Goal: Navigation & Orientation: Go to known website

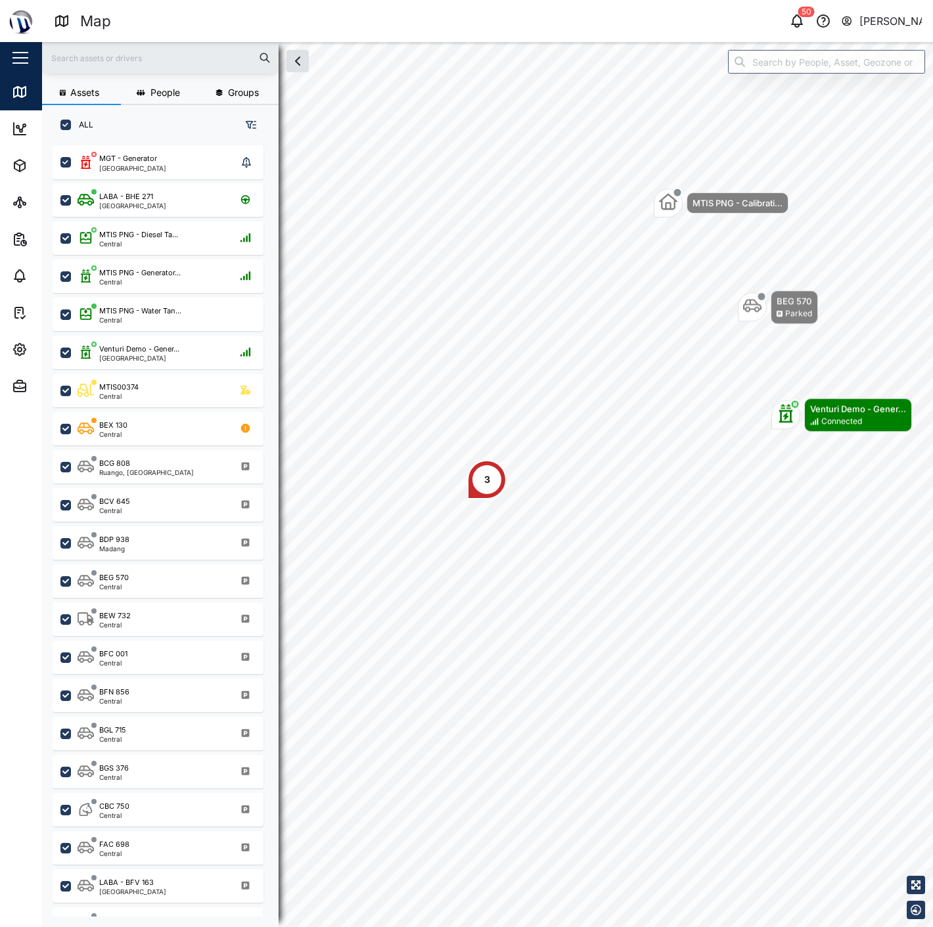
scroll to position [765, 204]
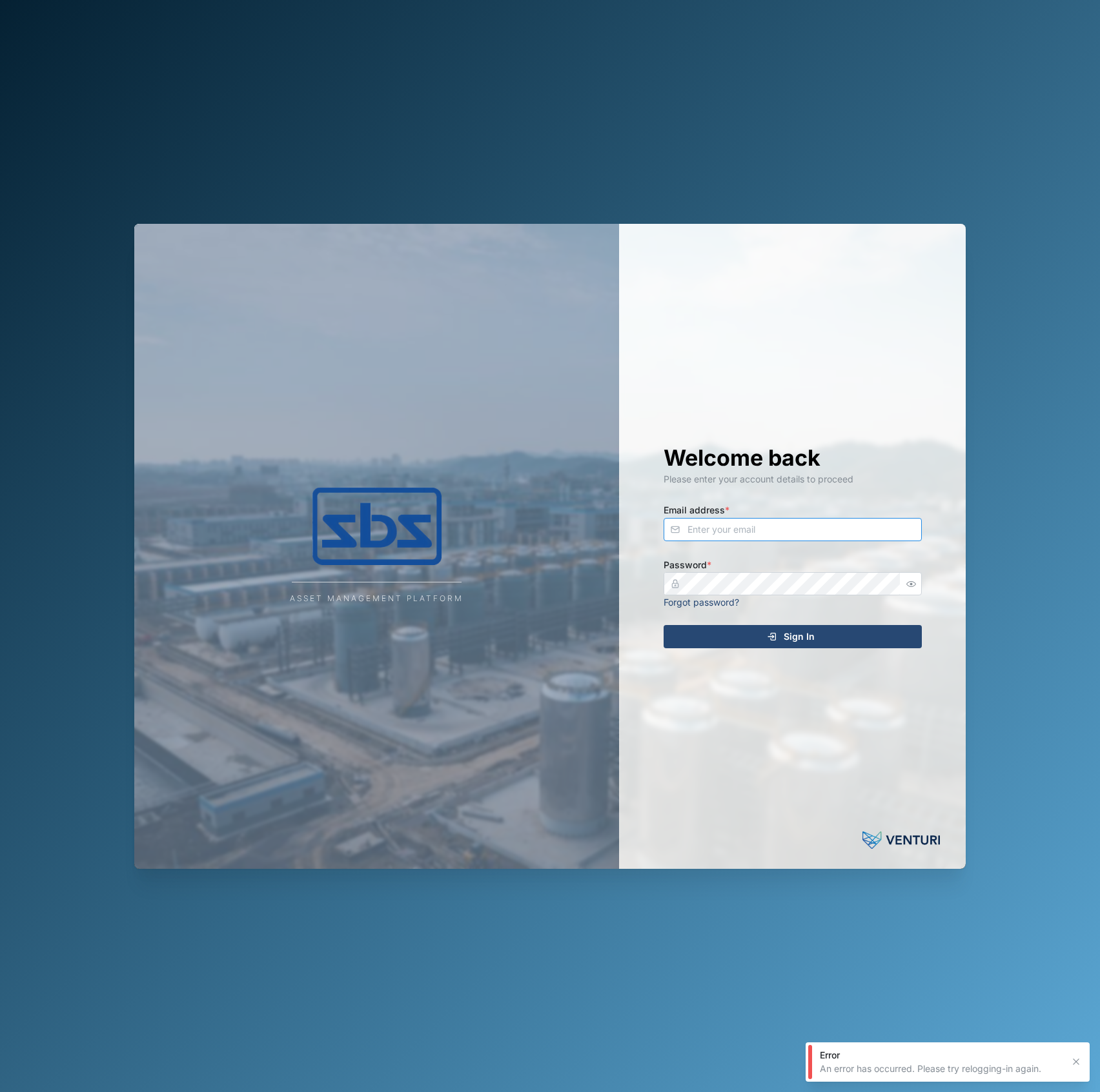
click at [839, 529] on input "Email address *" at bounding box center [792, 530] width 258 height 24
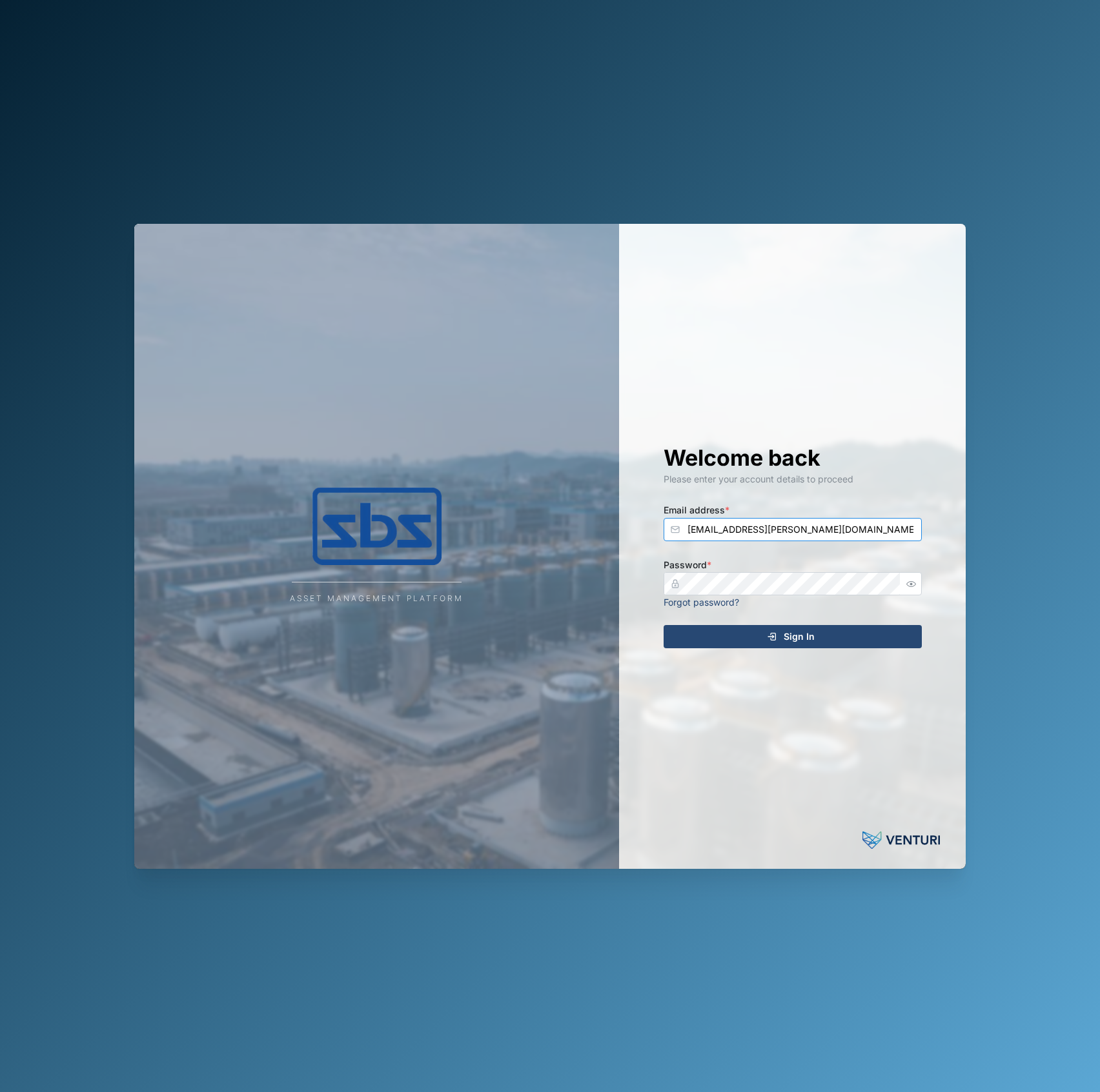
type input "declan.delahunty@venturi.io"
click at [663, 626] on button "Sign In" at bounding box center [792, 637] width 258 height 24
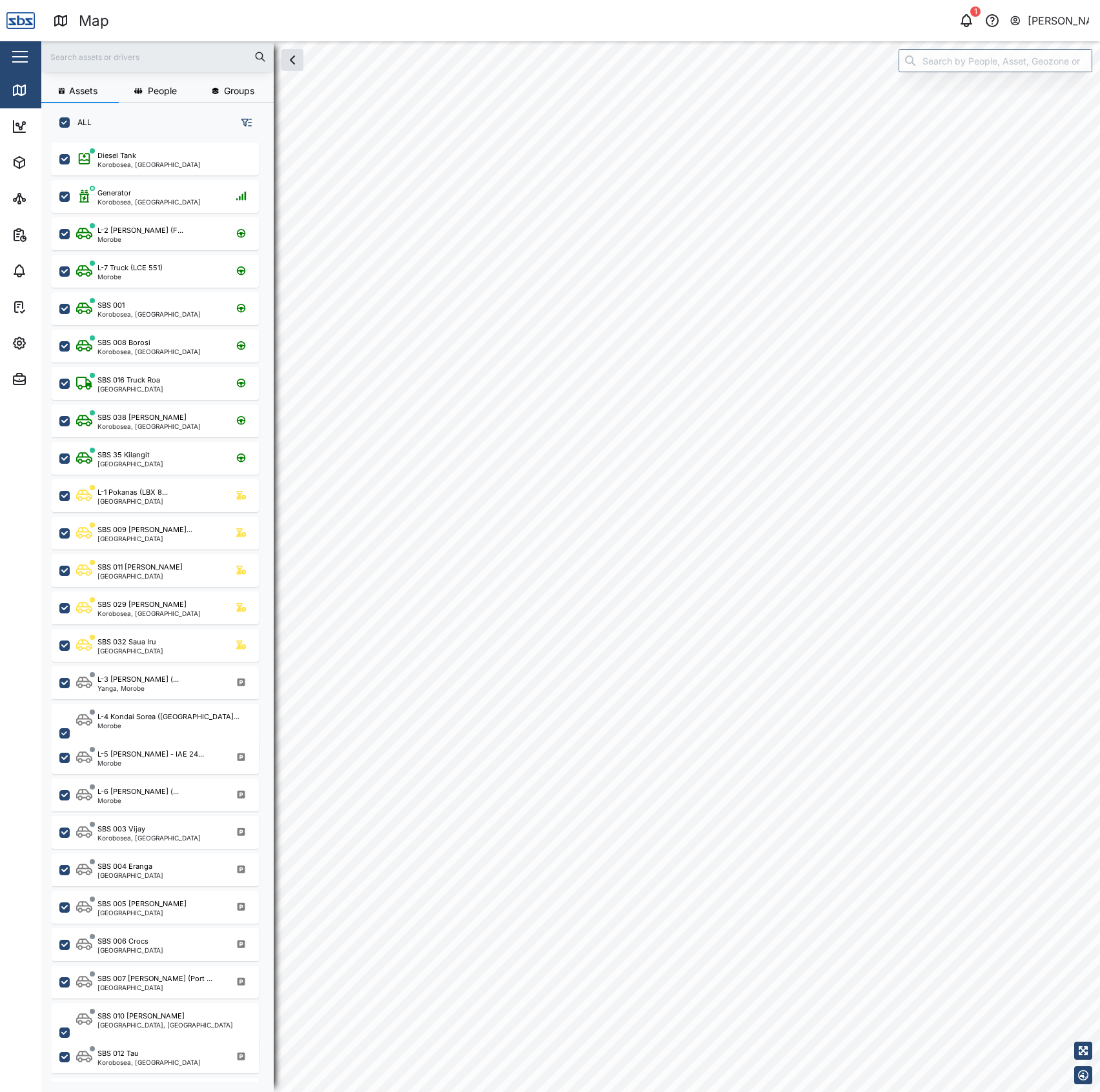
scroll to position [930, 198]
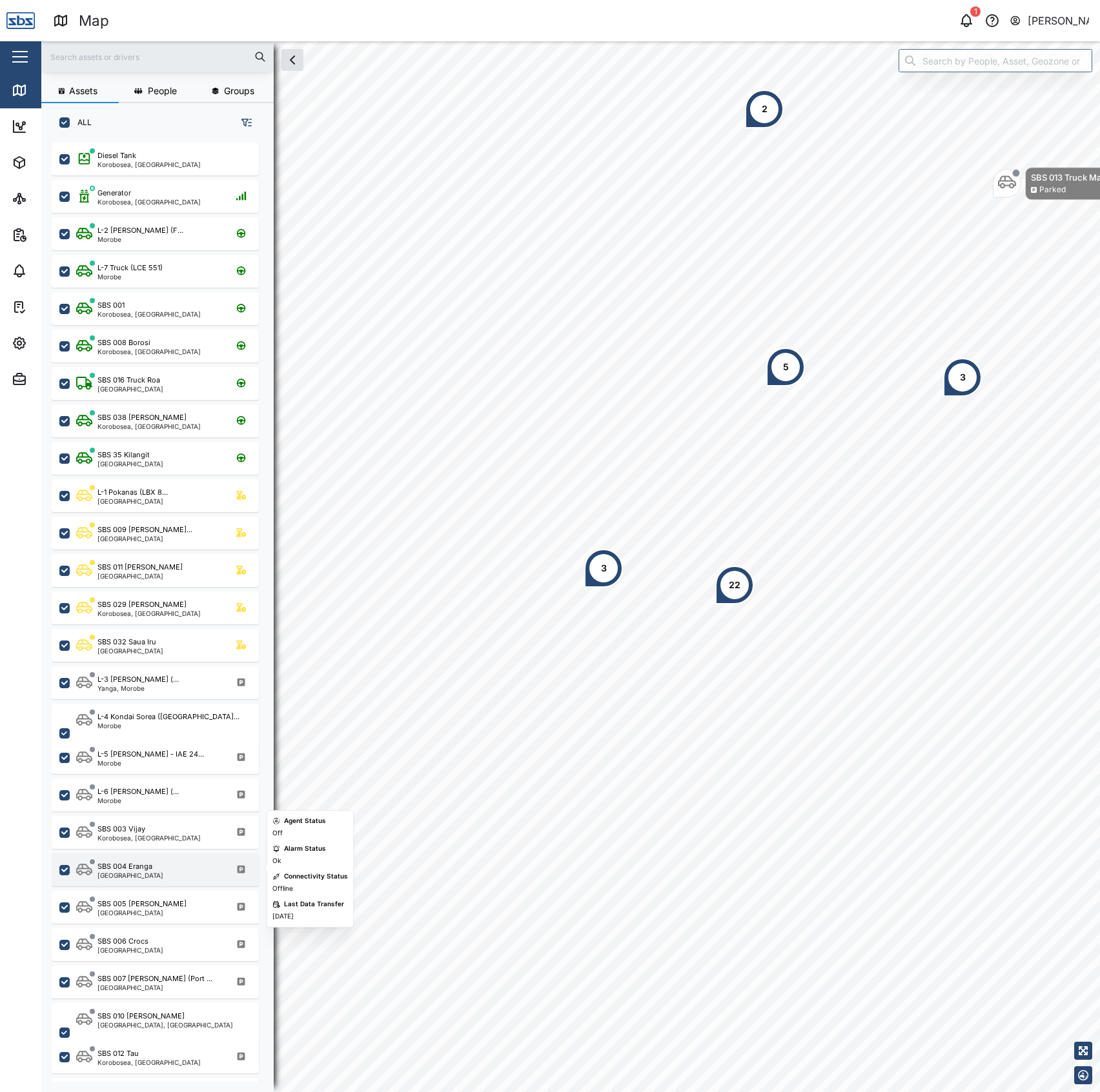
click at [138, 868] on div "SBS 004 Eranga" at bounding box center [125, 866] width 55 height 11
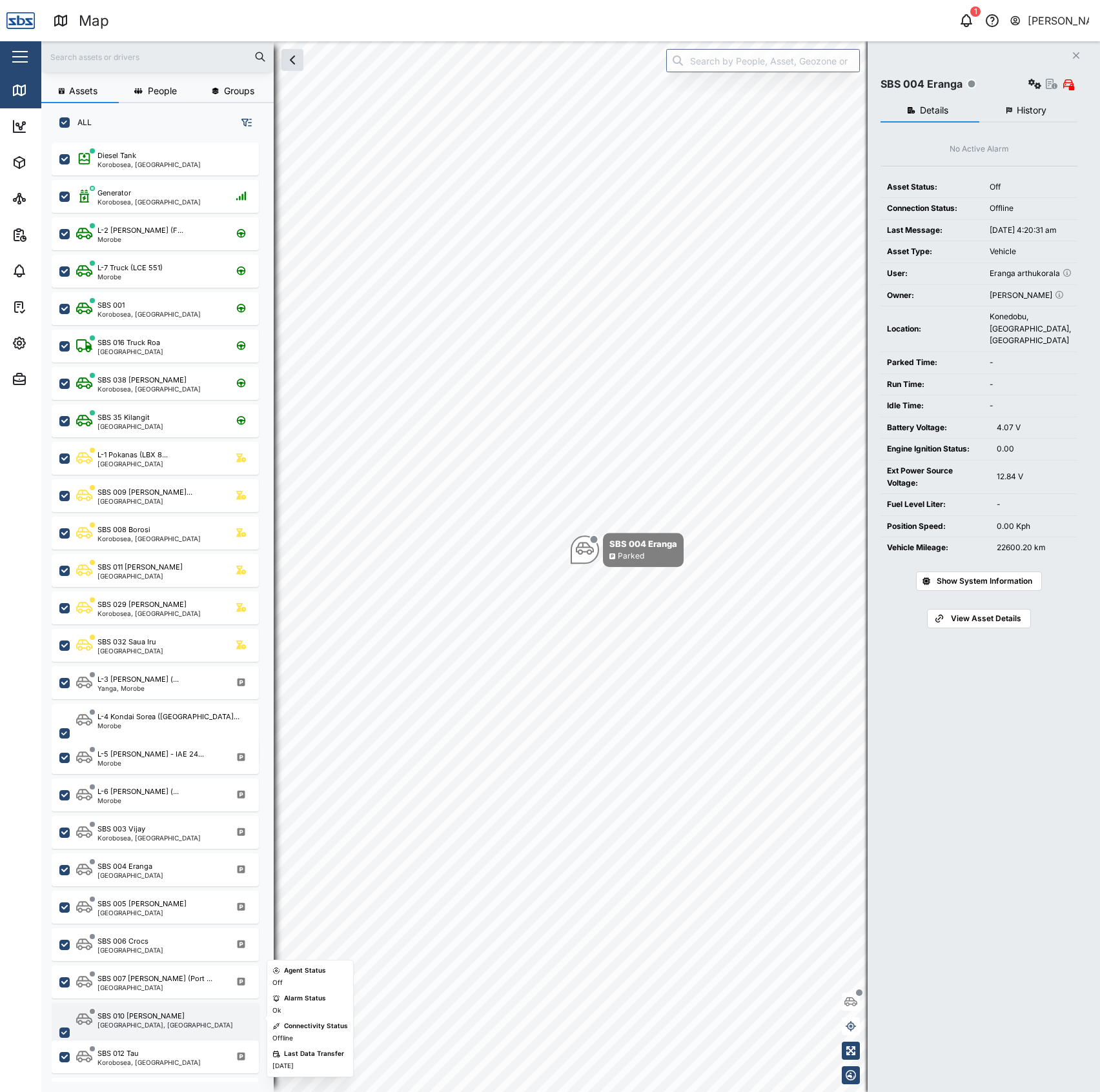
click at [176, 1017] on div "SBS 010 Morgan Taurama, Port Moresby" at bounding box center [164, 1033] width 175 height 44
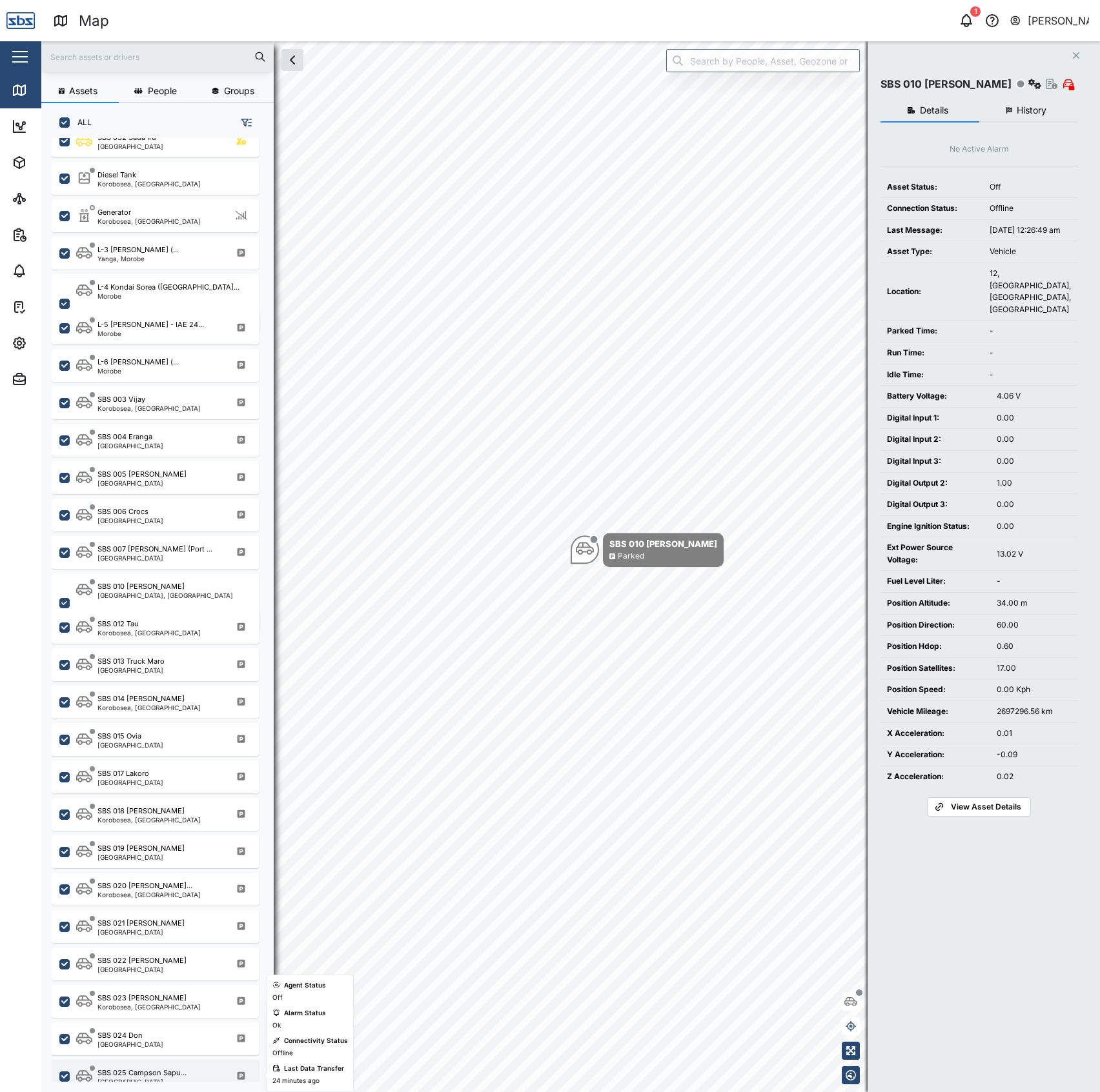
scroll to position [517, 0]
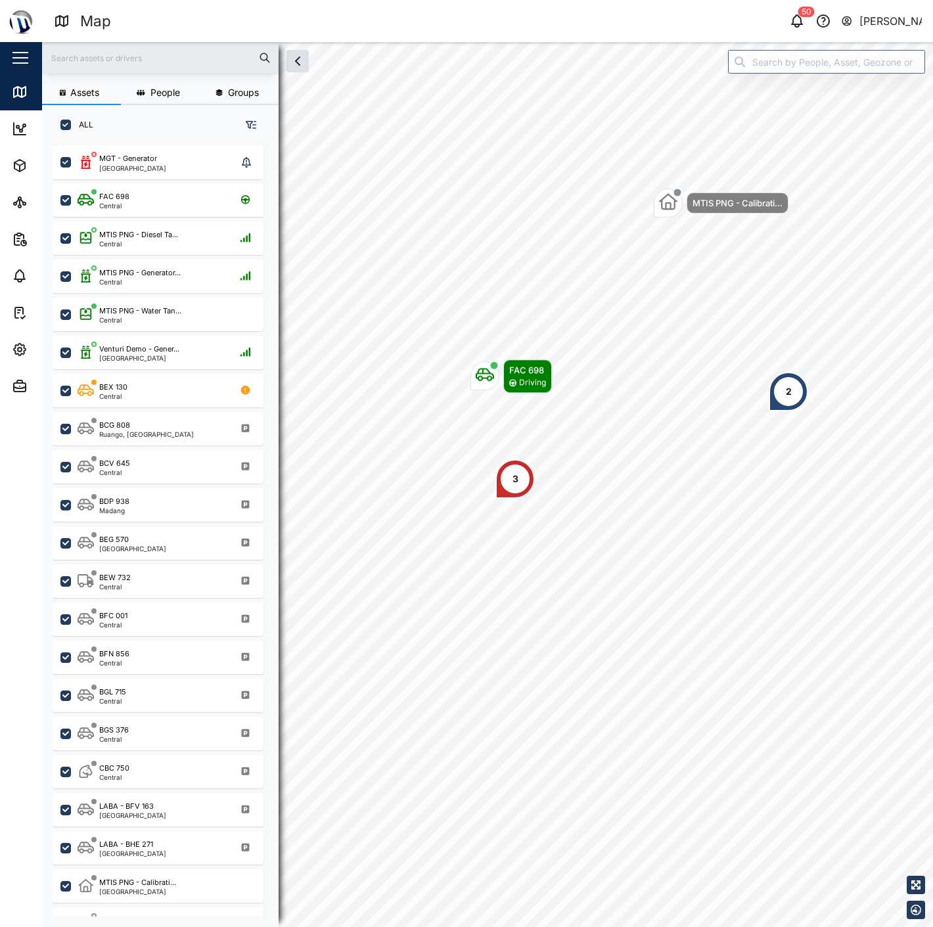
scroll to position [765, 204]
